Goal: Book appointment/travel/reservation

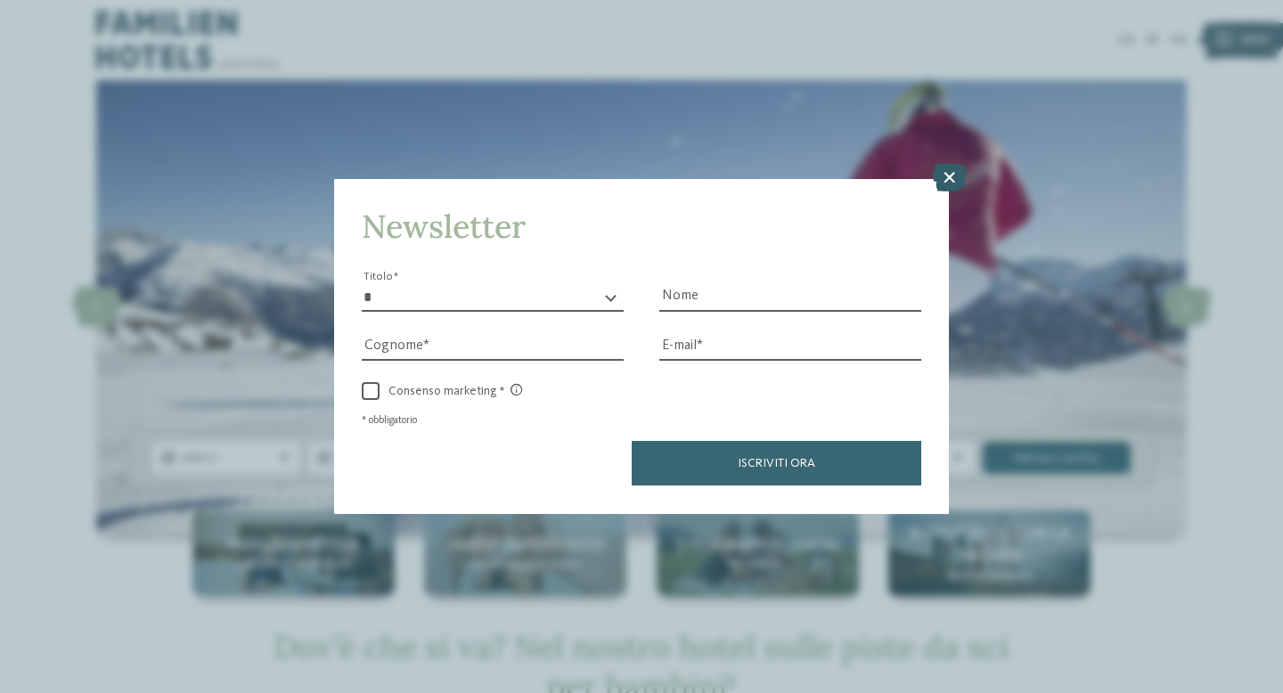
click at [956, 177] on icon at bounding box center [949, 178] width 35 height 29
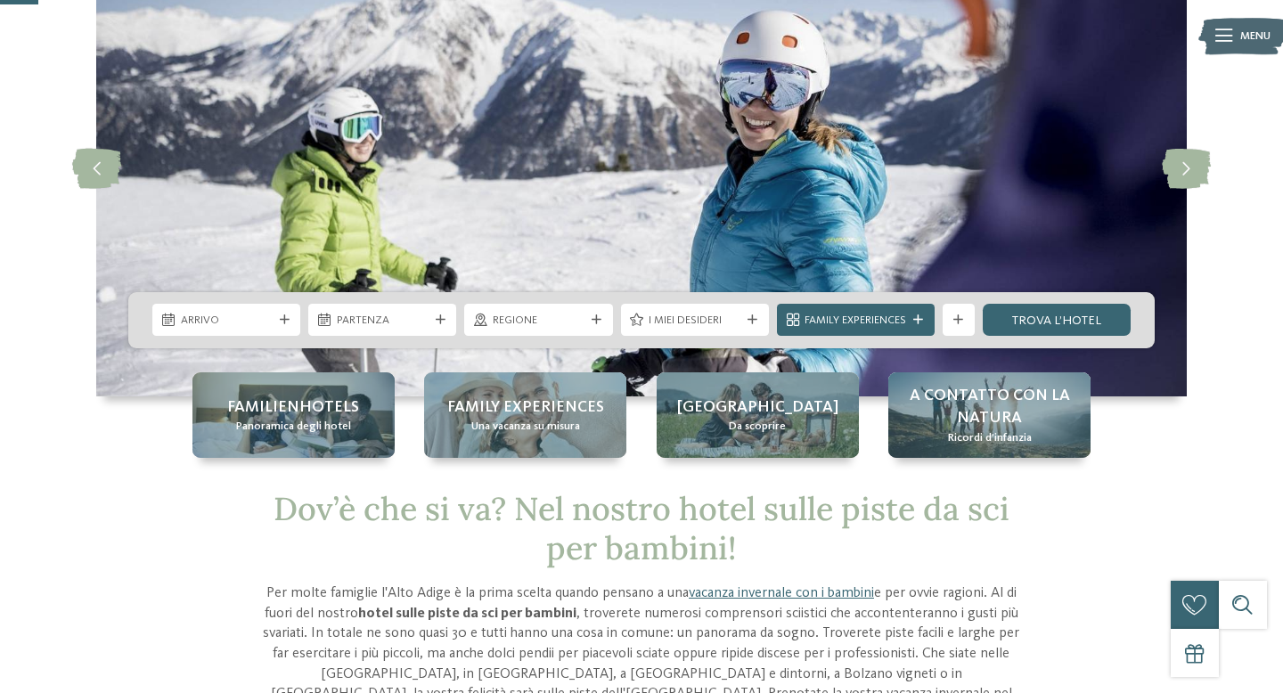
scroll to position [146, 0]
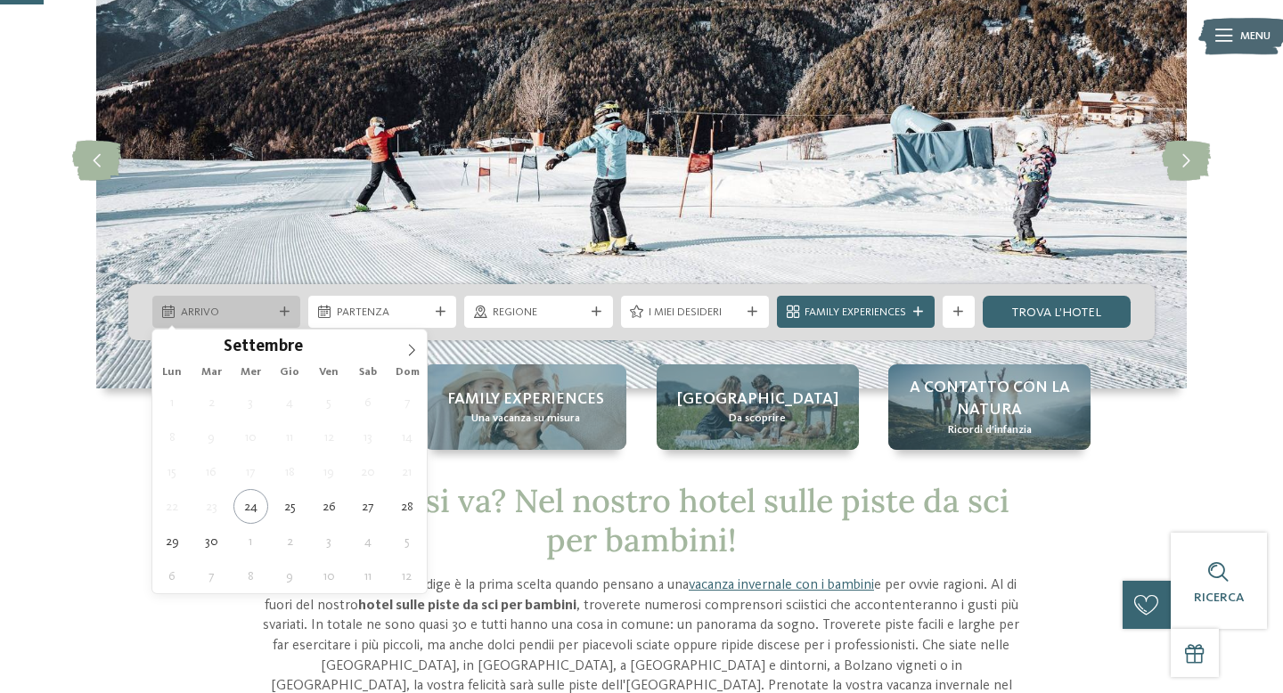
click at [260, 304] on div "Arrivo" at bounding box center [226, 312] width 100 height 17
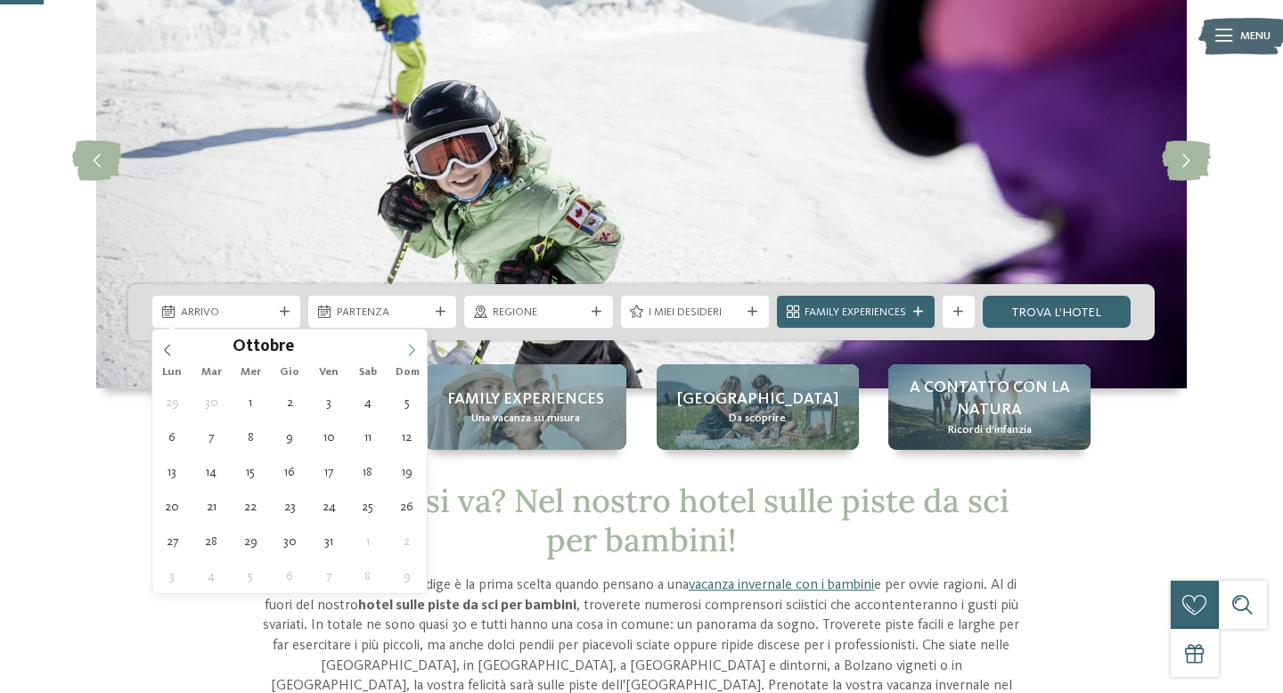
click at [421, 351] on span at bounding box center [412, 345] width 30 height 30
type input "****"
click at [421, 351] on span at bounding box center [412, 345] width 30 height 30
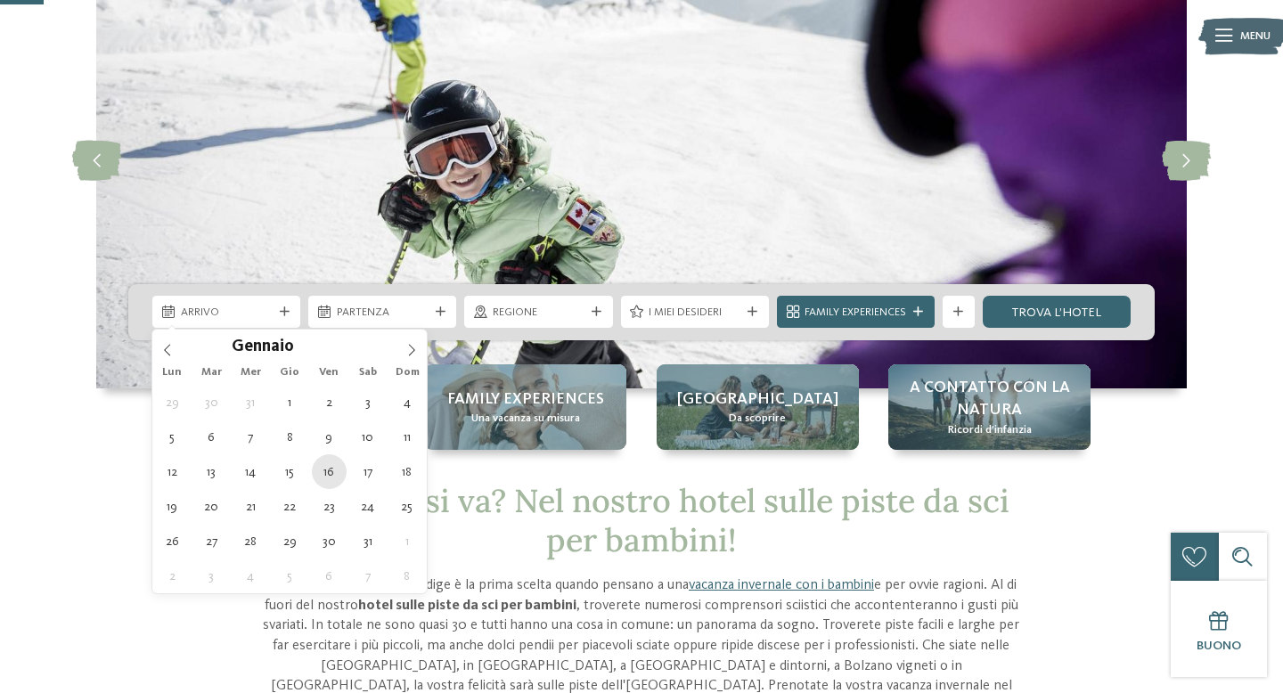
type div "[DATE]"
type input "****"
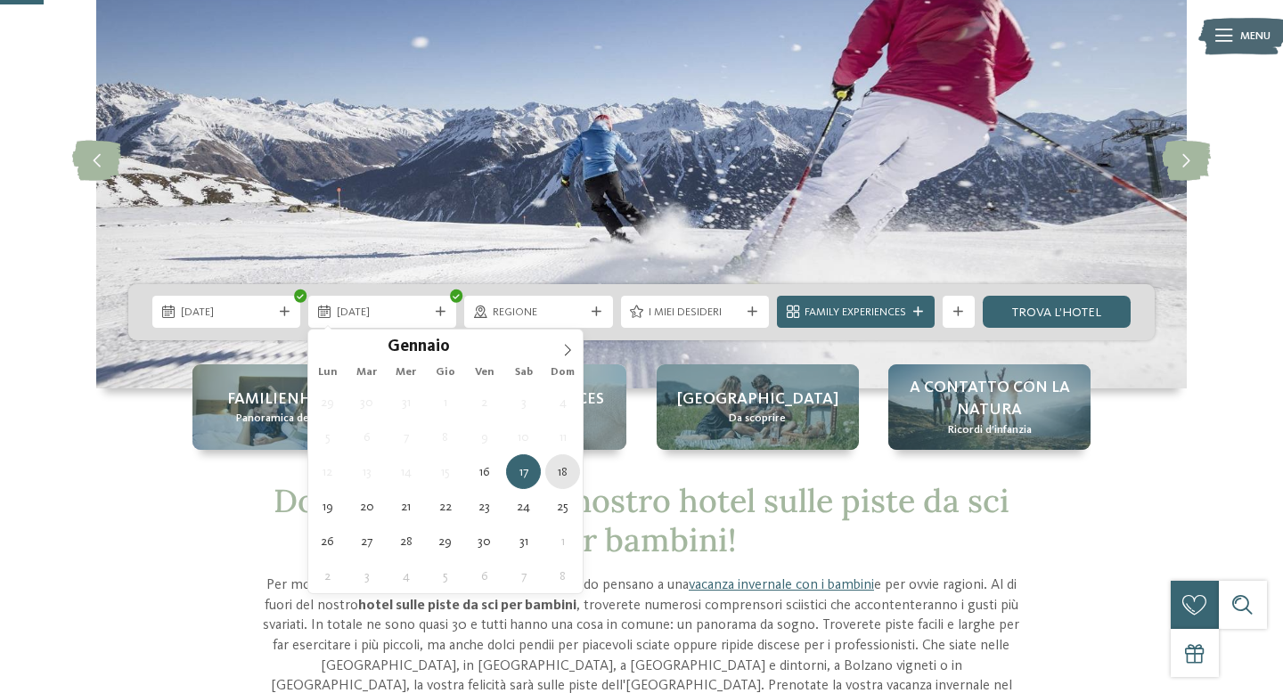
type div "[DATE]"
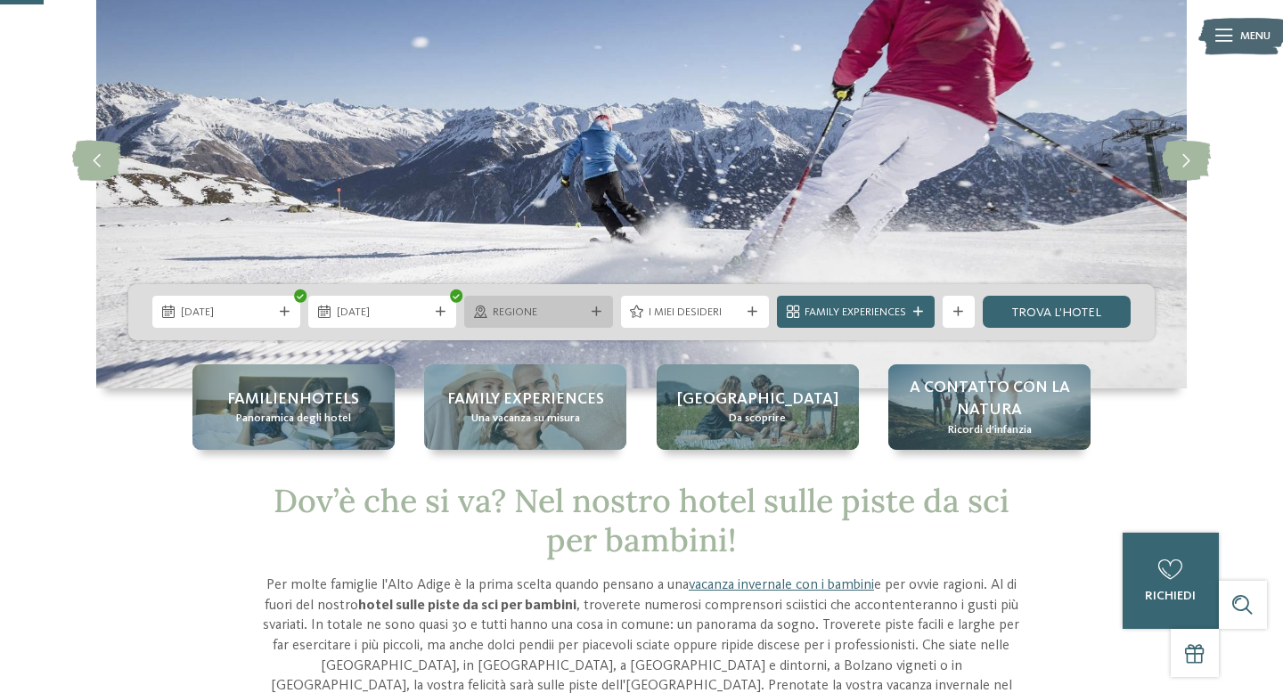
click at [592, 314] on icon at bounding box center [597, 312] width 10 height 10
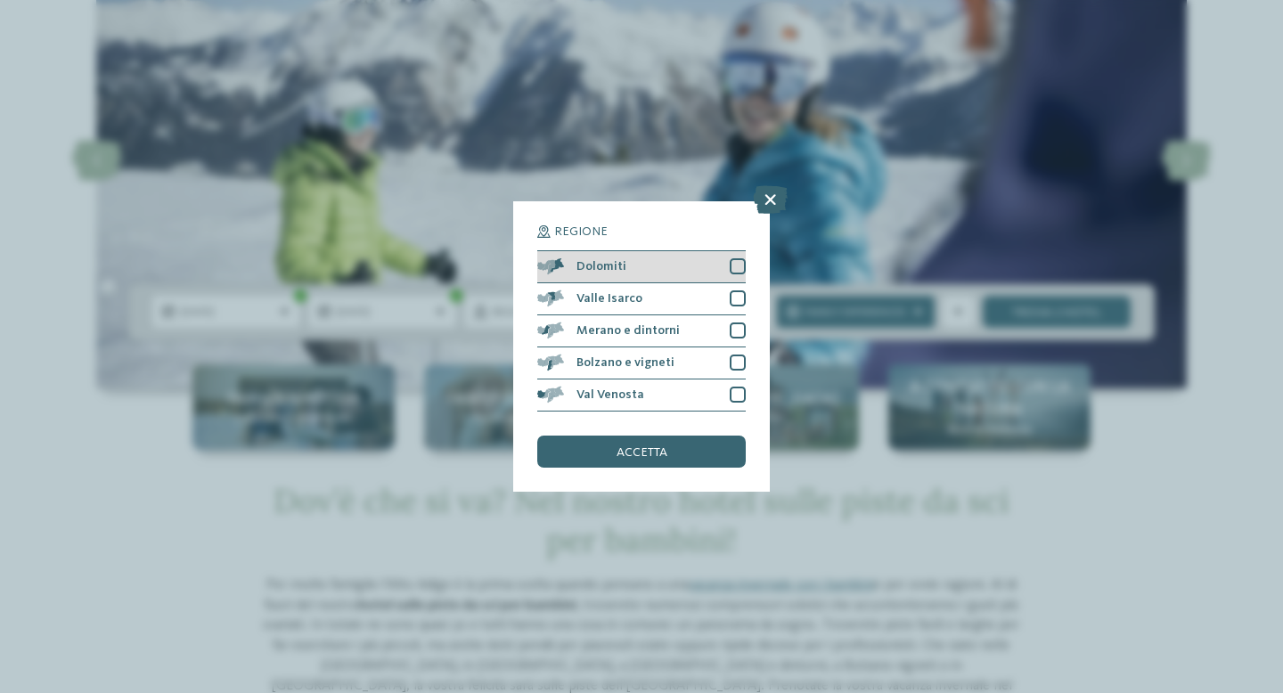
click at [741, 274] on div at bounding box center [738, 266] width 16 height 16
click at [695, 440] on div "accetta" at bounding box center [641, 452] width 209 height 32
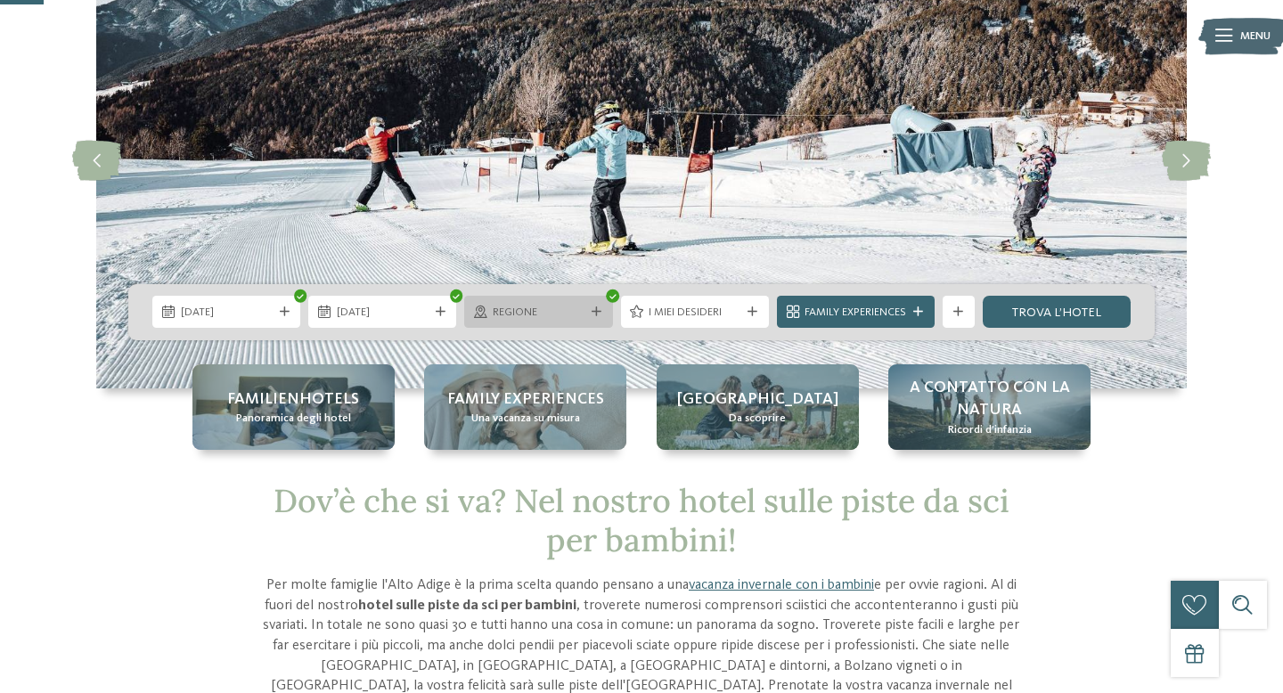
click at [589, 311] on div at bounding box center [597, 312] width 16 height 10
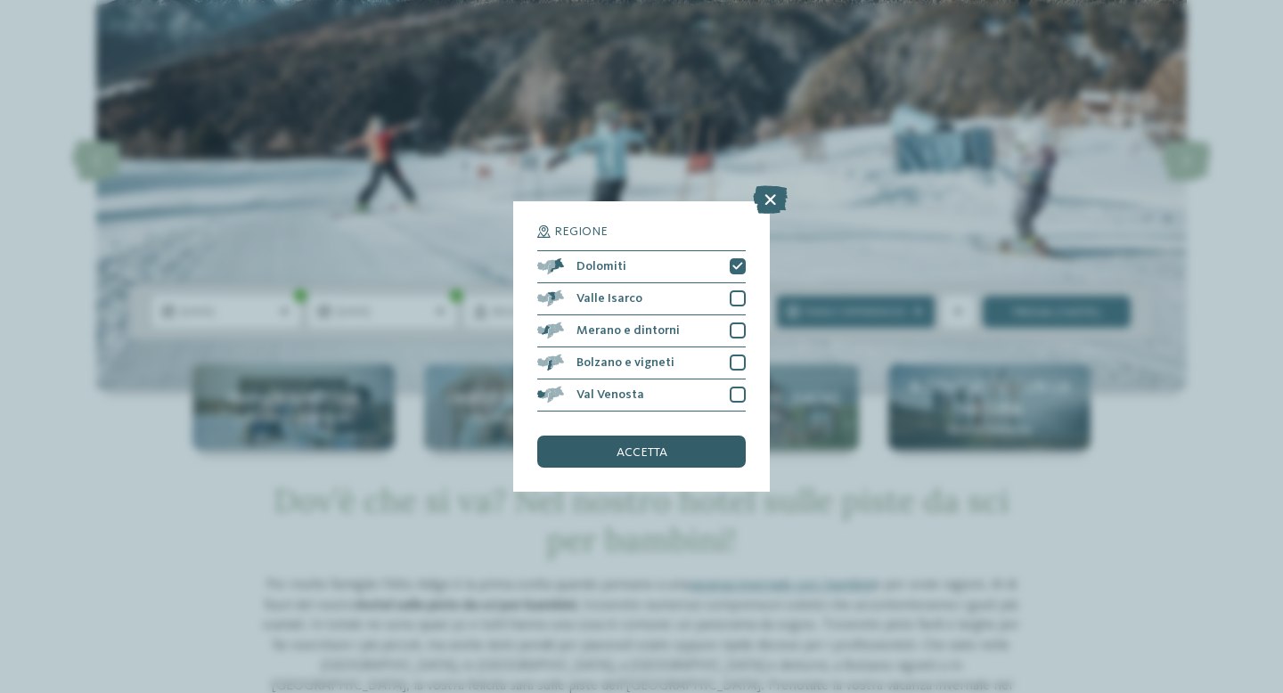
click at [667, 450] on div "accetta" at bounding box center [641, 452] width 209 height 32
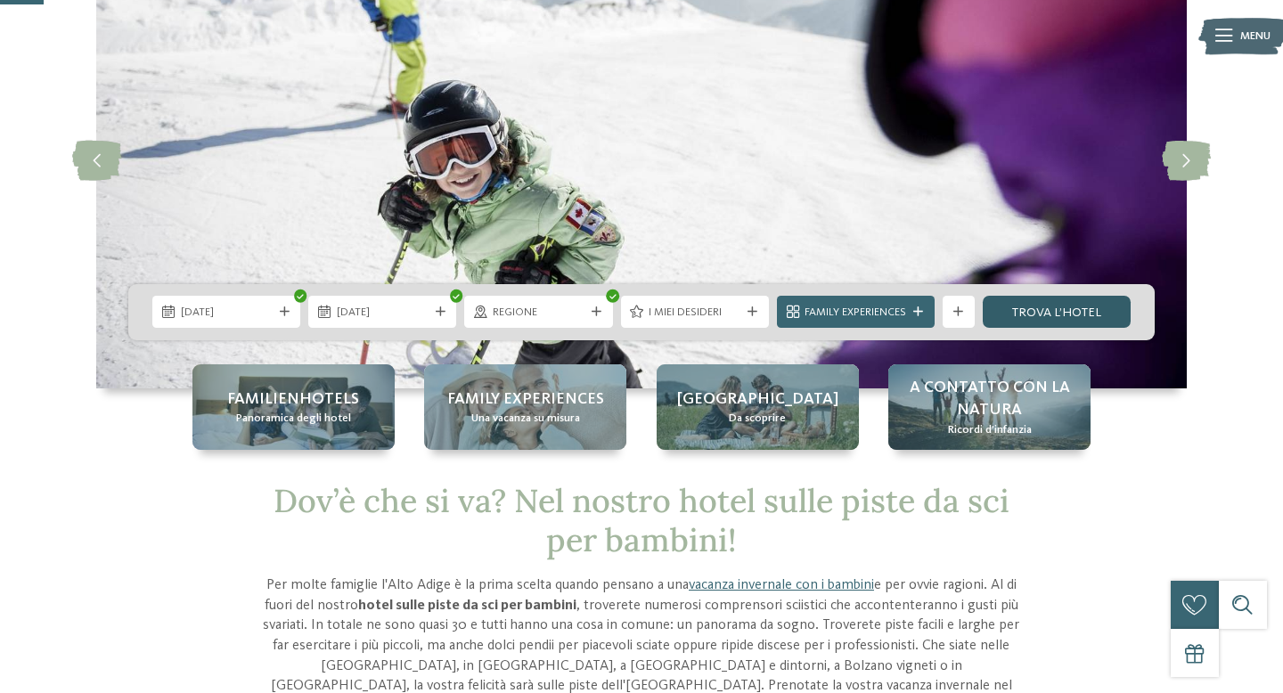
click at [1061, 318] on link "trova l’hotel" at bounding box center [1057, 312] width 148 height 32
